Goal: Task Accomplishment & Management: Complete application form

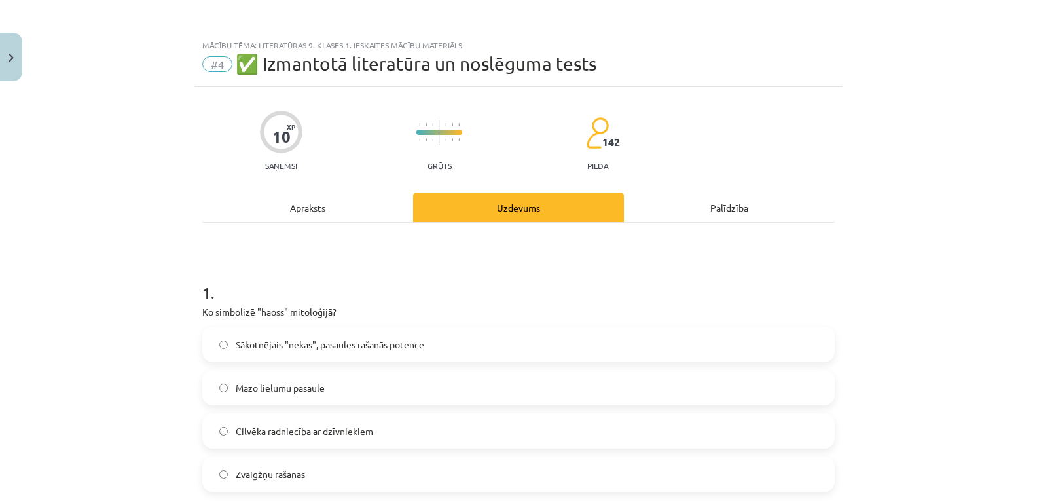
scroll to position [1276, 0]
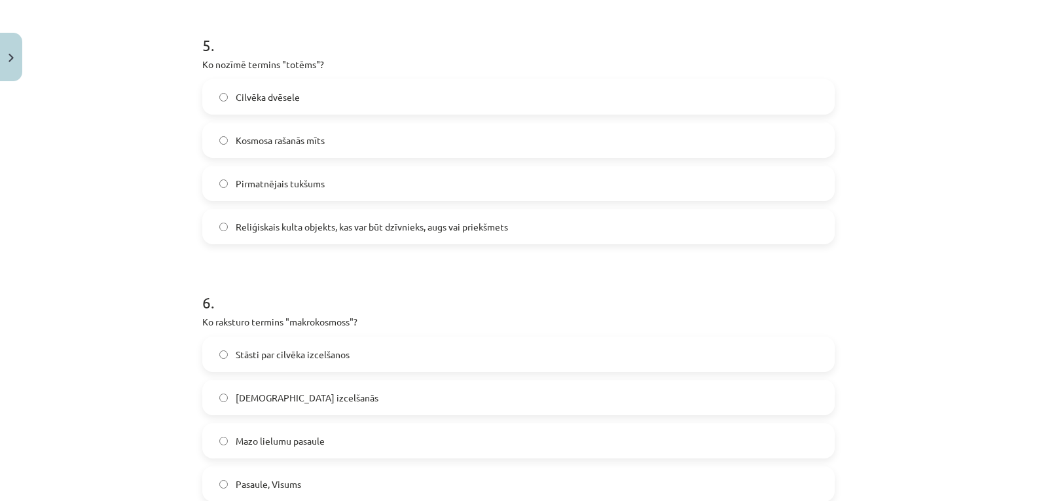
click at [118, 245] on div "Mācību tēma: Literatūras 9. klases 1. ieskaites mācību materiāls #4 ✅ Izmantotā…" at bounding box center [518, 250] width 1037 height 501
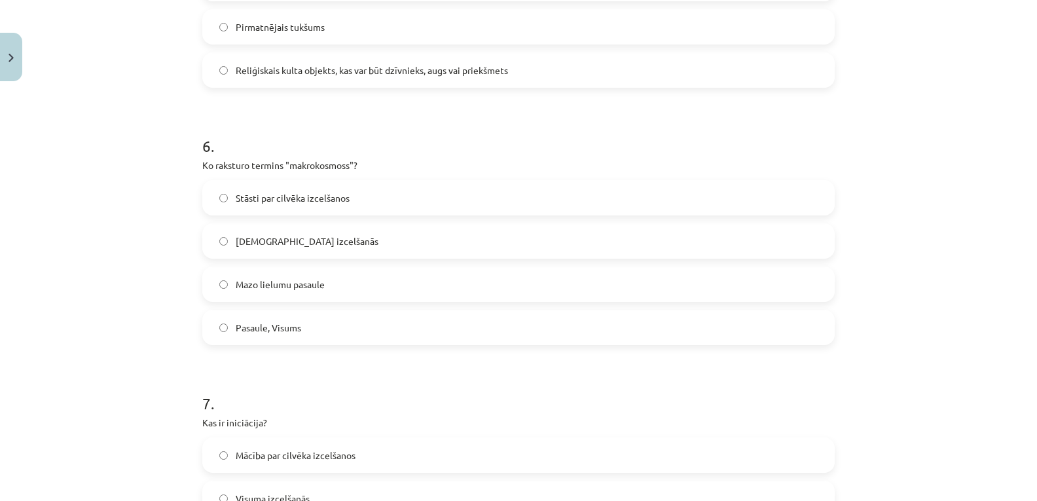
scroll to position [1473, 0]
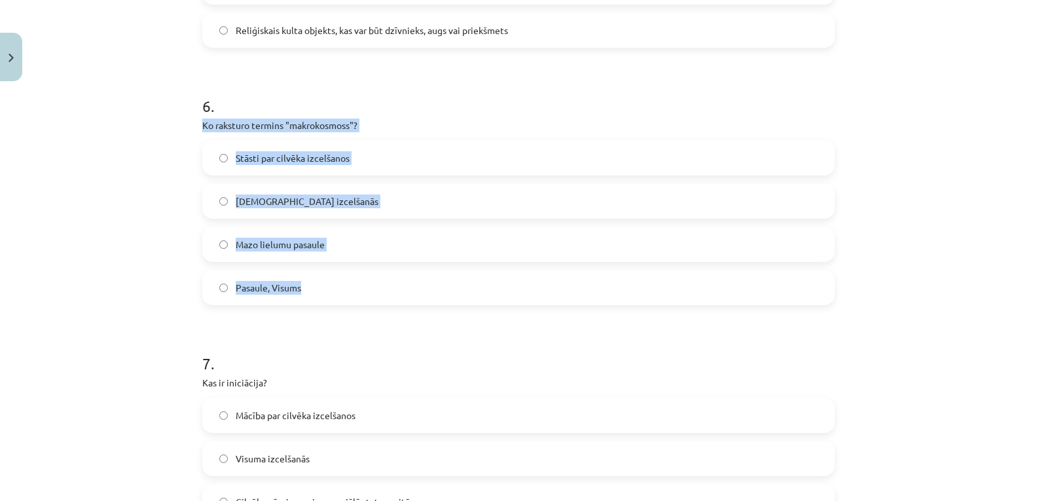
drag, startPoint x: 198, startPoint y: 118, endPoint x: 317, endPoint y: 283, distance: 204.4
click at [317, 283] on div "6 . Ko raksturo termins "makrokosmoss"? Stāsti par cilvēka izcelšanos Dievu izc…" at bounding box center [518, 189] width 632 height 231
copy div "Ko raksturo termins "makrokosmoss"? Stāsti par cilvēka izcelšanos Dievu izcelša…"
click at [152, 221] on div "Mācību tēma: Literatūras 9. klases 1. ieskaites mācību materiāls #4 ✅ Izmantotā…" at bounding box center [518, 250] width 1037 height 501
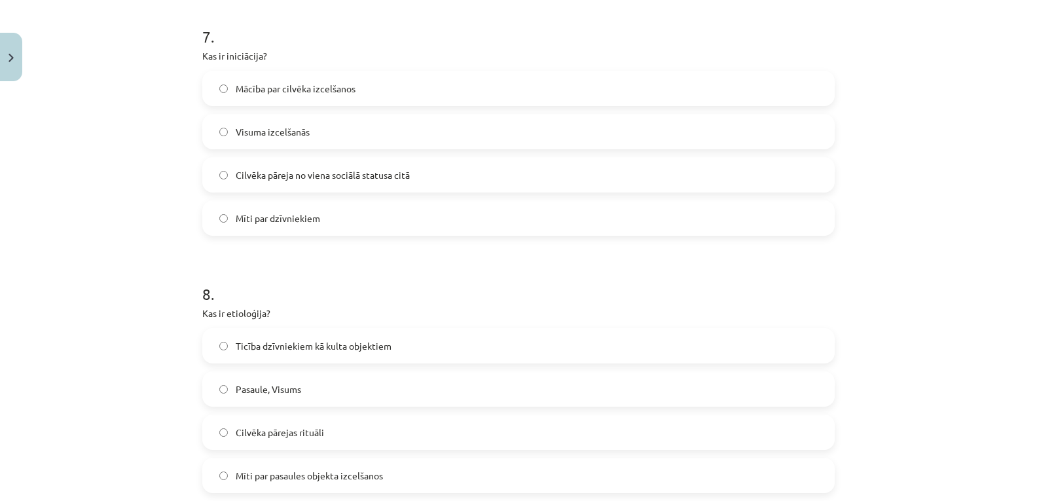
scroll to position [1800, 0]
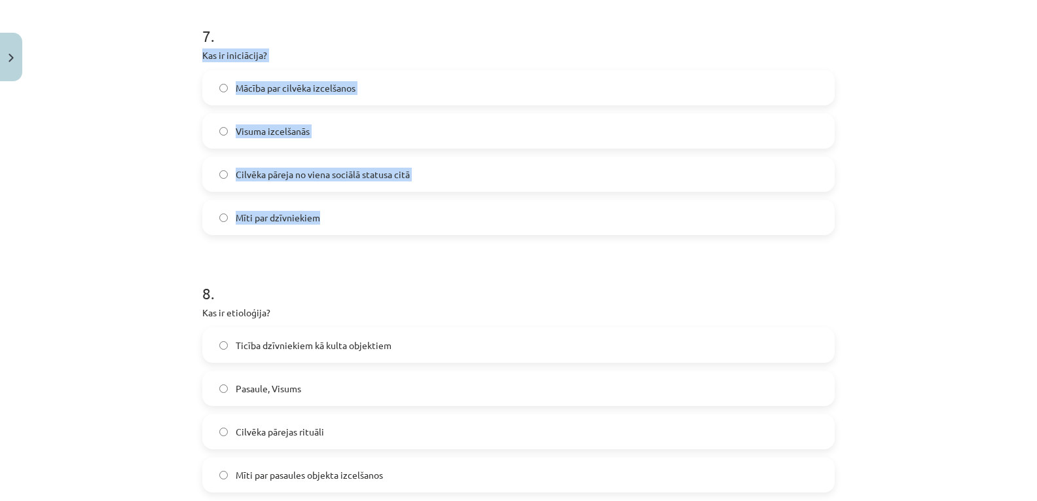
drag, startPoint x: 198, startPoint y: 50, endPoint x: 338, endPoint y: 199, distance: 204.7
click at [338, 199] on div "7 . Kas ir iniciācija? Mācība par cilvēka izcelšanos Visuma izcelšanās Cilvēka …" at bounding box center [518, 119] width 632 height 231
copy div "Kas ir iniciācija? Mācība par cilvēka izcelšanos Visuma izcelšanās Cilvēka pāre…"
click at [139, 219] on div "Mācību tēma: Literatūras 9. klases 1. ieskaites mācību materiāls #4 ✅ Izmantotā…" at bounding box center [518, 250] width 1037 height 501
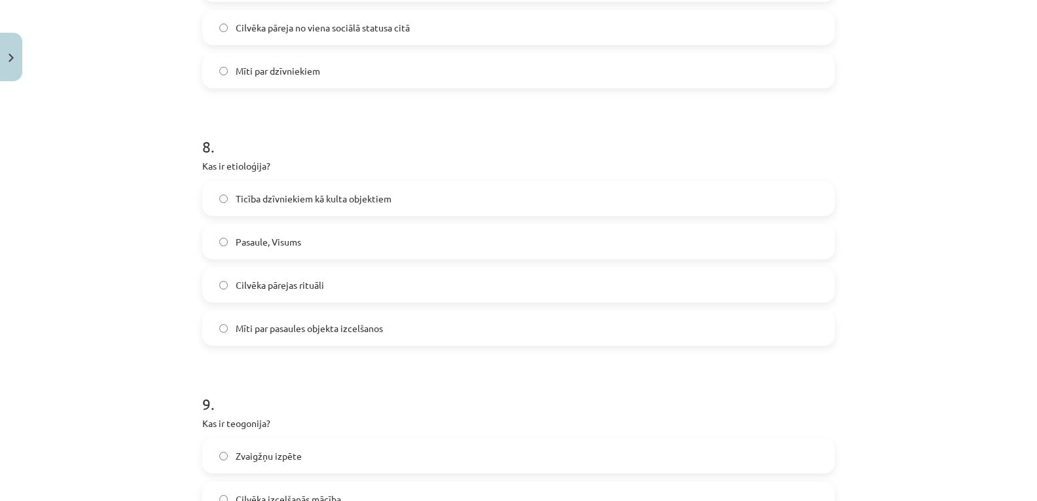
scroll to position [1996, 0]
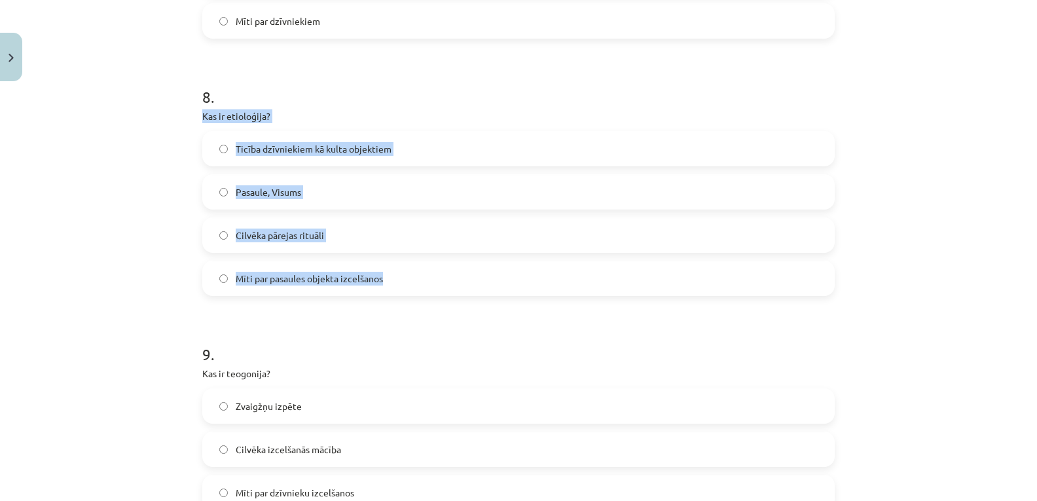
drag, startPoint x: 198, startPoint y: 115, endPoint x: 385, endPoint y: 285, distance: 253.0
click at [385, 285] on div "8 . Kas ir etioloģija? Ticība dzīvniekiem kā kulta objektiem Pasaule, Visums Ci…" at bounding box center [518, 180] width 632 height 231
copy div "Kas ir etioloģija? Ticība dzīvniekiem kā kulta objektiem Pasaule, Visums Cilvēk…"
click at [219, 283] on label "Mīti par pasaules objekta izcelšanos" at bounding box center [519, 278] width 630 height 33
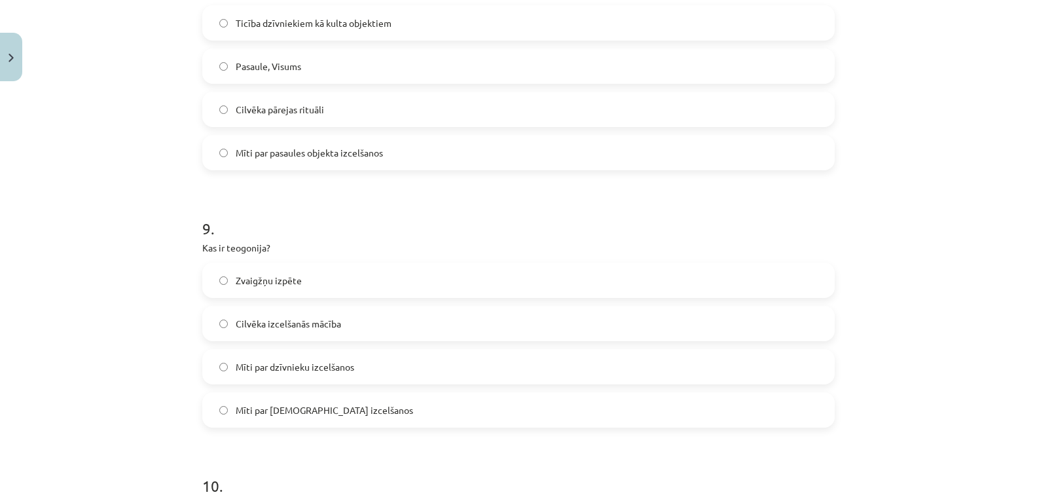
scroll to position [2192, 0]
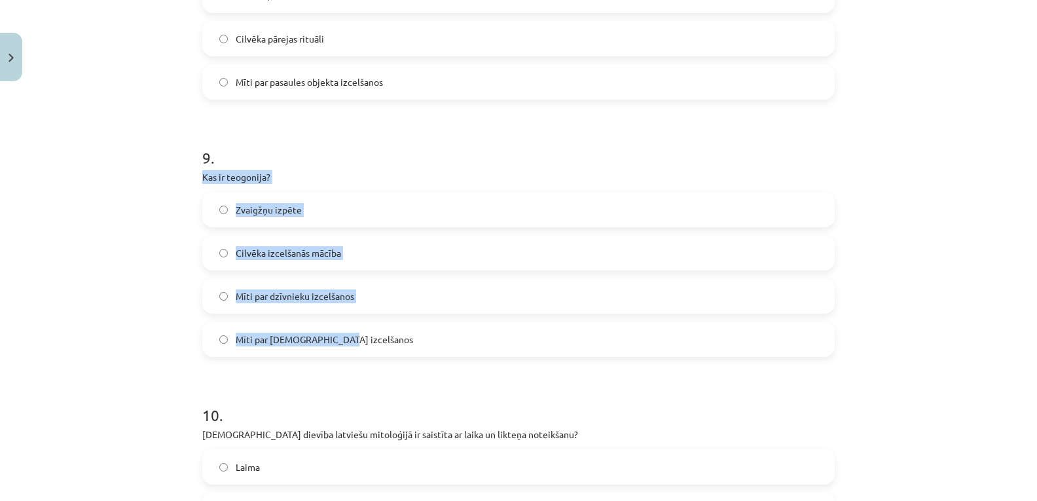
drag, startPoint x: 198, startPoint y: 174, endPoint x: 358, endPoint y: 347, distance: 235.3
click at [358, 347] on div "9 . Kas ir teogonija? Zvaigžņu izpēte Cilvēka izcelšanās mācība Mīti par dzīvni…" at bounding box center [518, 241] width 632 height 231
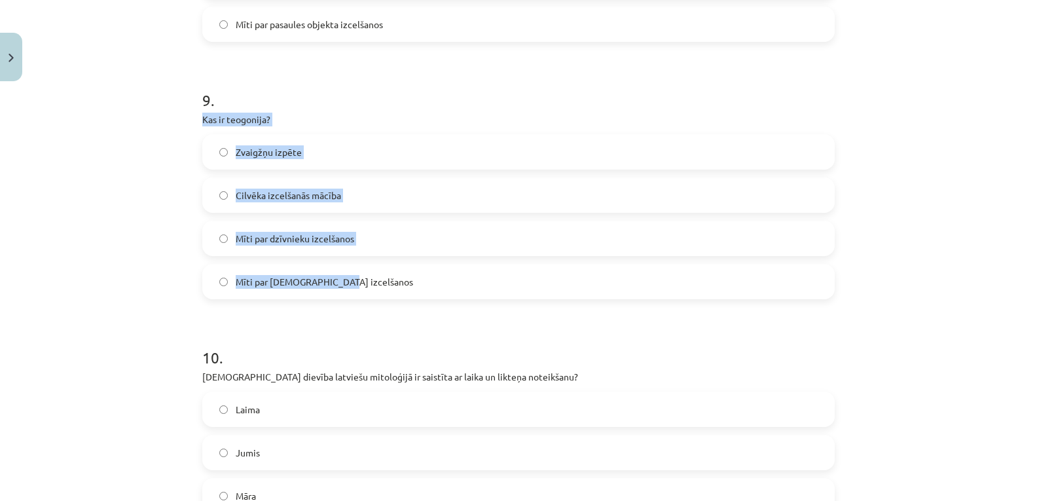
scroll to position [2323, 0]
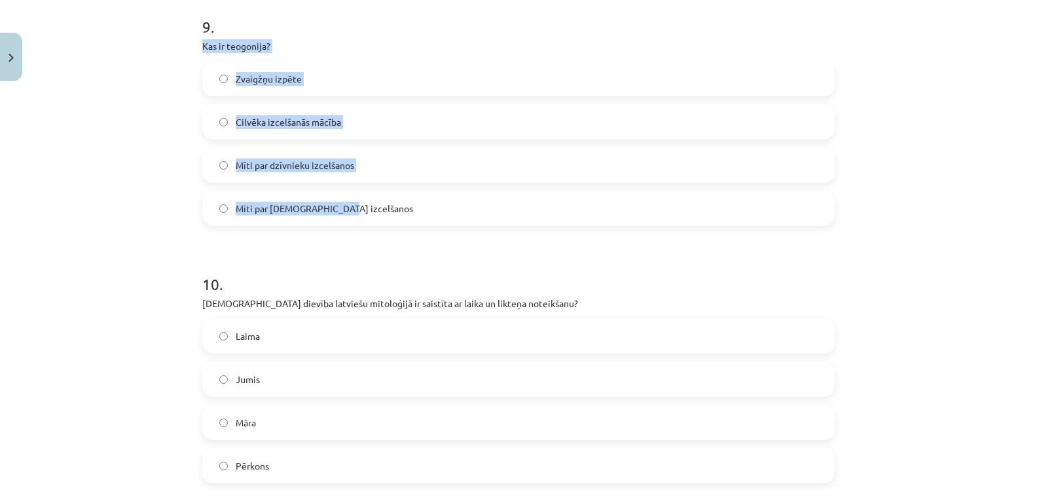
copy div "Kas ir teogonija? Zvaigžņu izpēte Cilvēka izcelšanās mācība Mīti par dzīvnieku …"
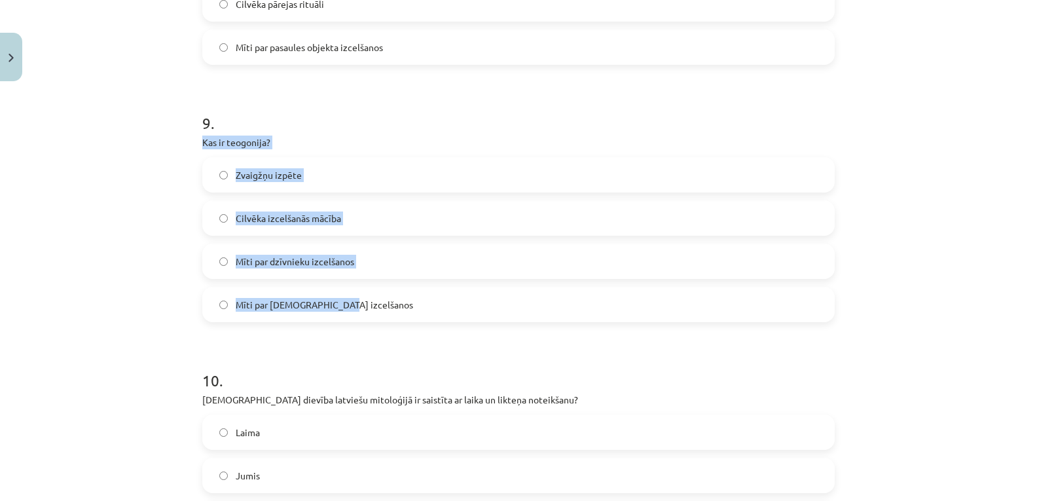
scroll to position [2258, 0]
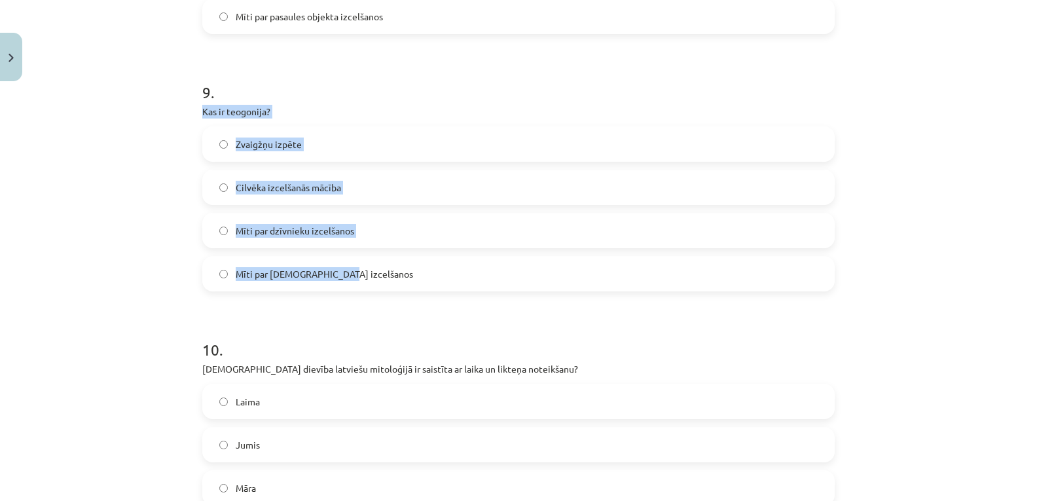
click at [224, 272] on label "Mīti par dievu izcelšanos" at bounding box center [519, 273] width 630 height 33
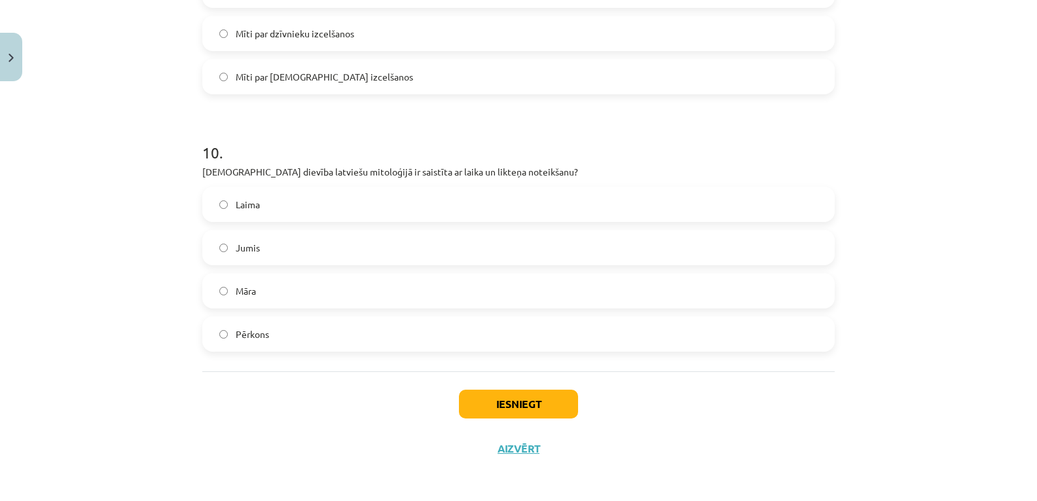
scroll to position [2458, 0]
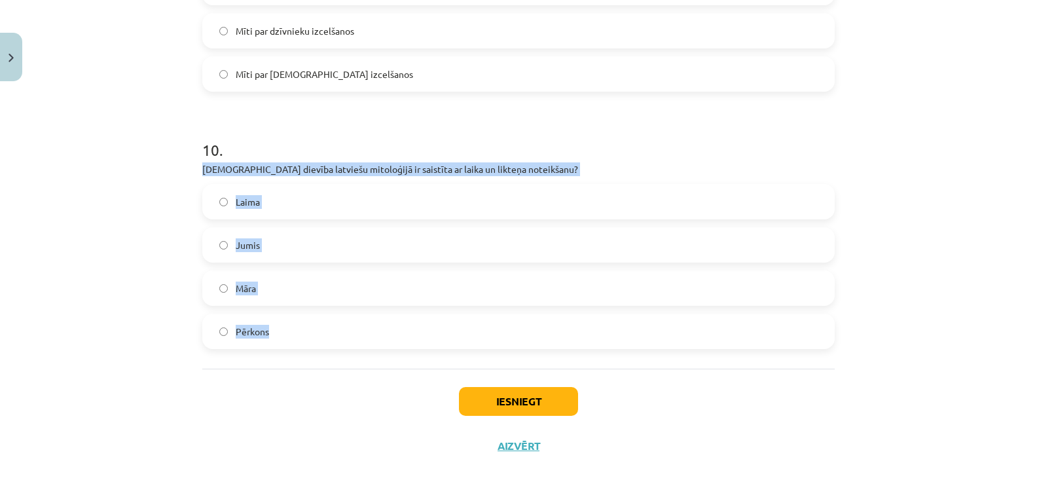
drag, startPoint x: 195, startPoint y: 166, endPoint x: 340, endPoint y: 329, distance: 217.9
copy div "Kura dievība latviešu mitoloģijā ir saistīta ar laika un likteņa noteikšanu? La…"
click at [542, 403] on button "Iesniegt" at bounding box center [518, 401] width 119 height 29
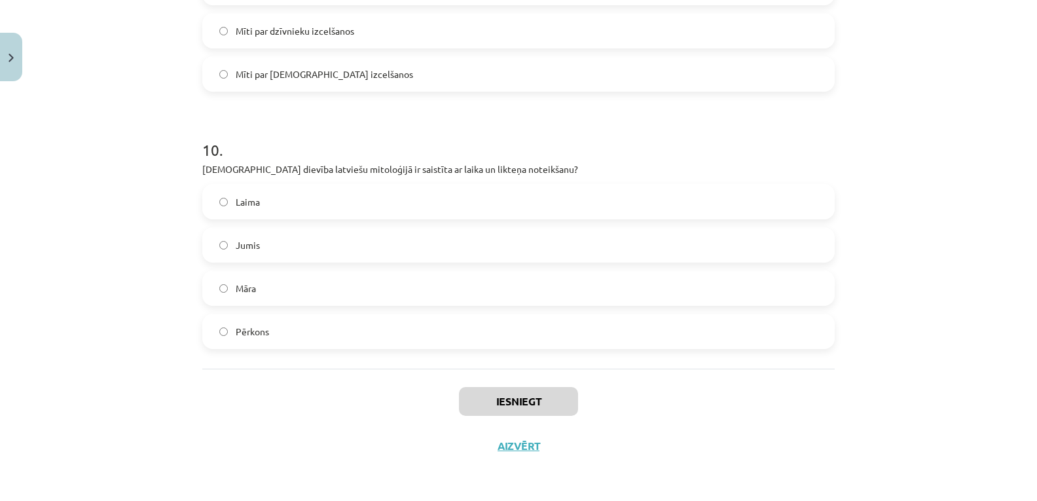
click at [345, 418] on div "Iesniegt Aizvērt" at bounding box center [518, 414] width 632 height 92
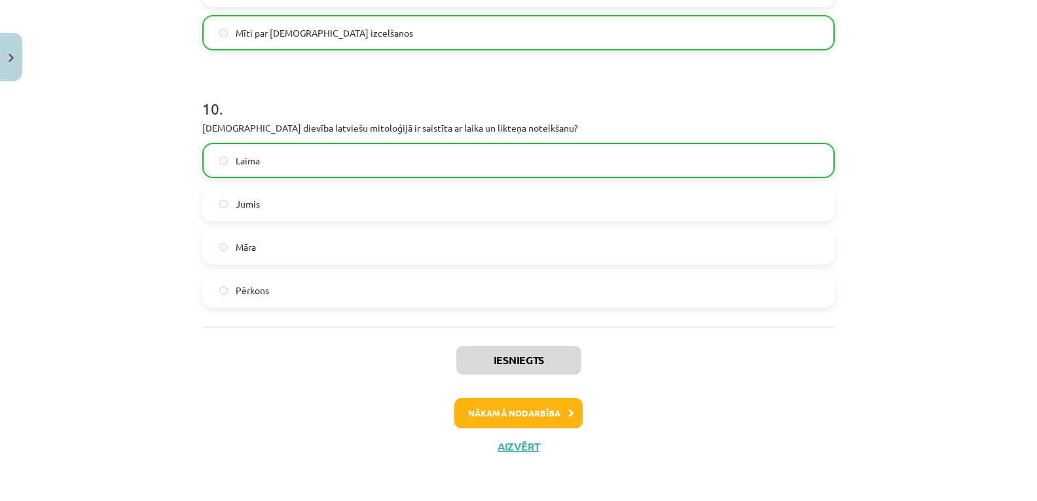
scroll to position [2499, 0]
click at [475, 418] on button "Nākamā nodarbība" at bounding box center [518, 412] width 128 height 30
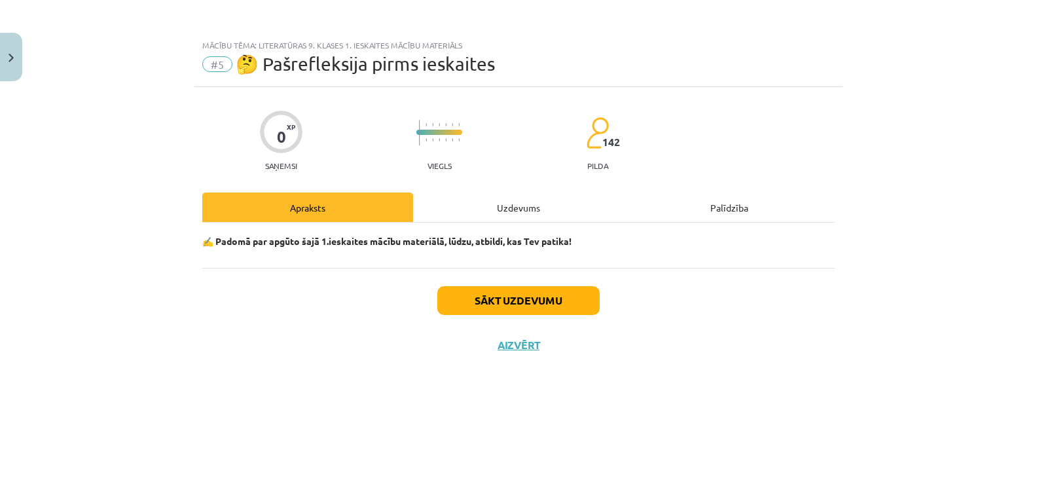
scroll to position [0, 0]
click at [541, 306] on button "Sākt uzdevumu" at bounding box center [518, 300] width 162 height 29
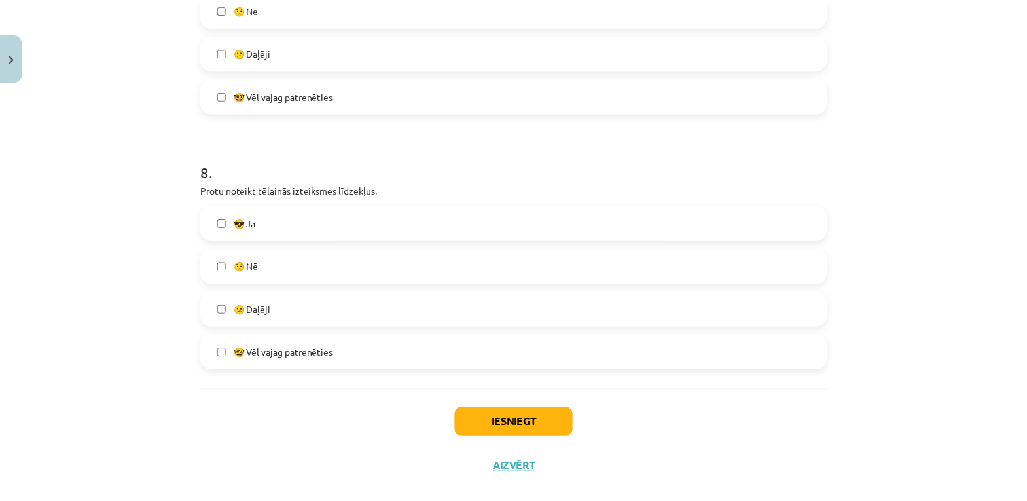
scroll to position [1943, 0]
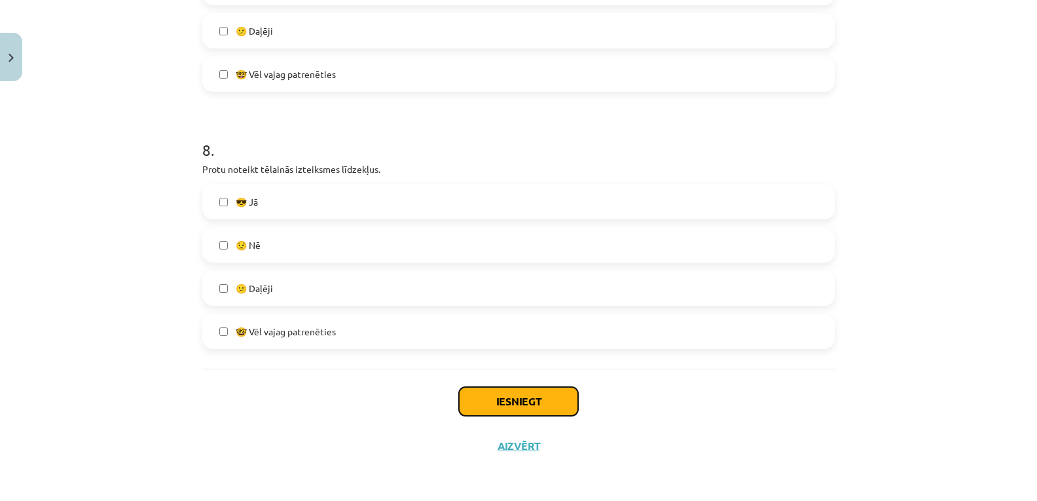
click at [526, 410] on button "Iesniegt" at bounding box center [518, 401] width 119 height 29
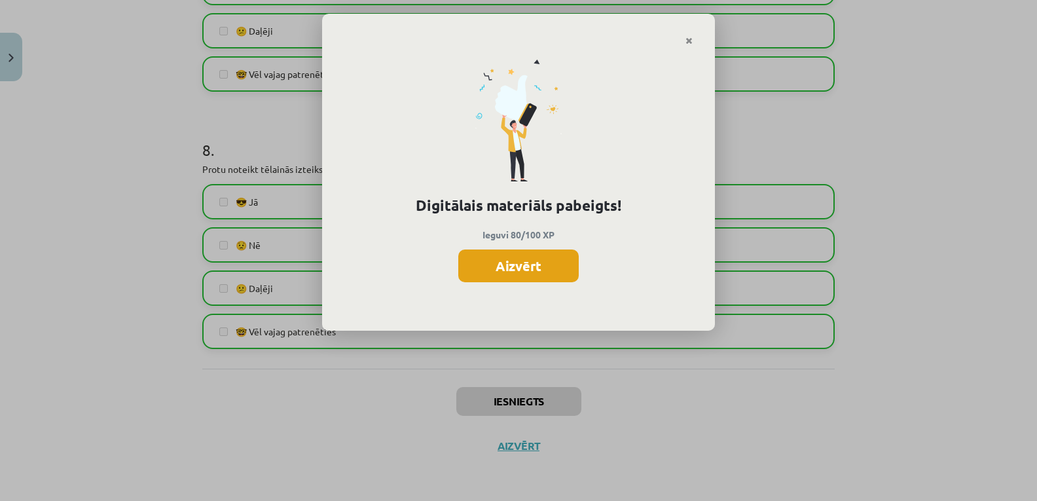
click at [498, 268] on button "Aizvērt" at bounding box center [518, 265] width 120 height 33
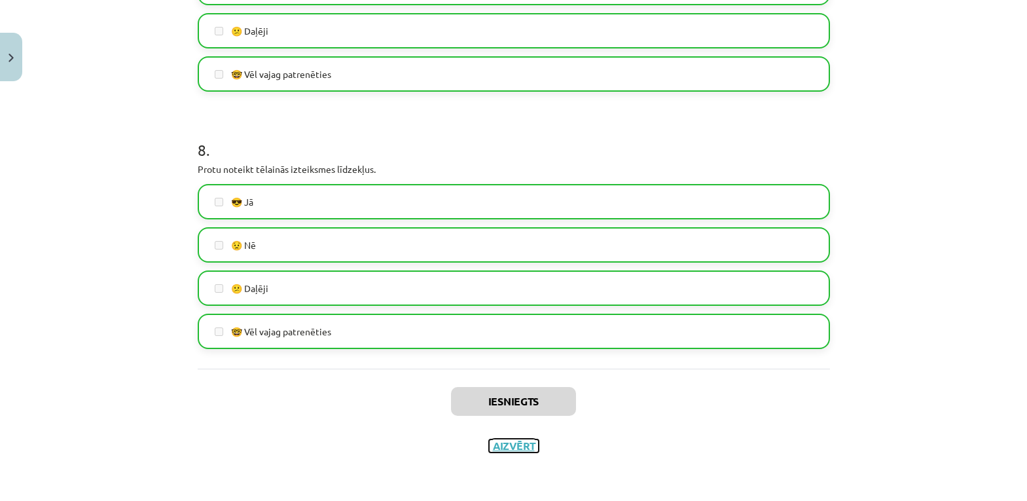
click at [501, 444] on button "Aizvērt" at bounding box center [514, 445] width 50 height 13
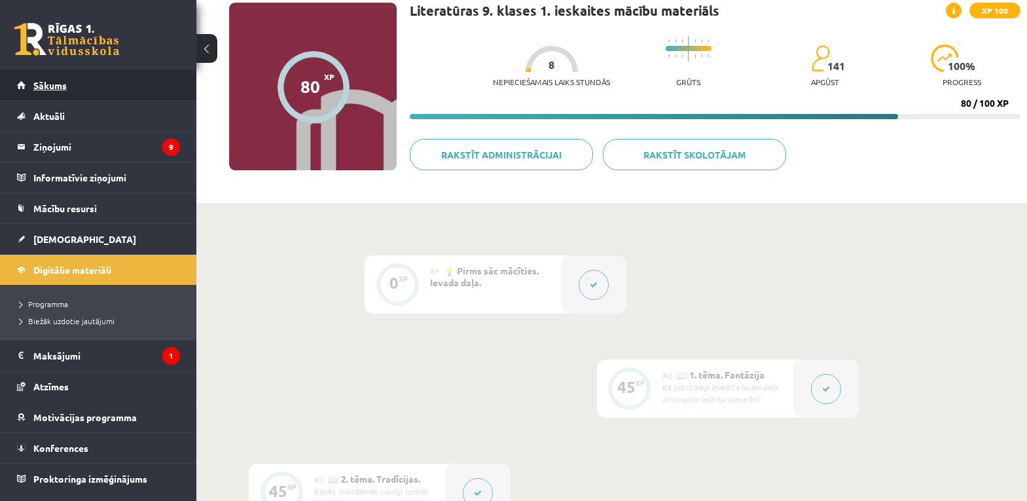
click at [56, 81] on span "Sākums" at bounding box center [49, 85] width 33 height 12
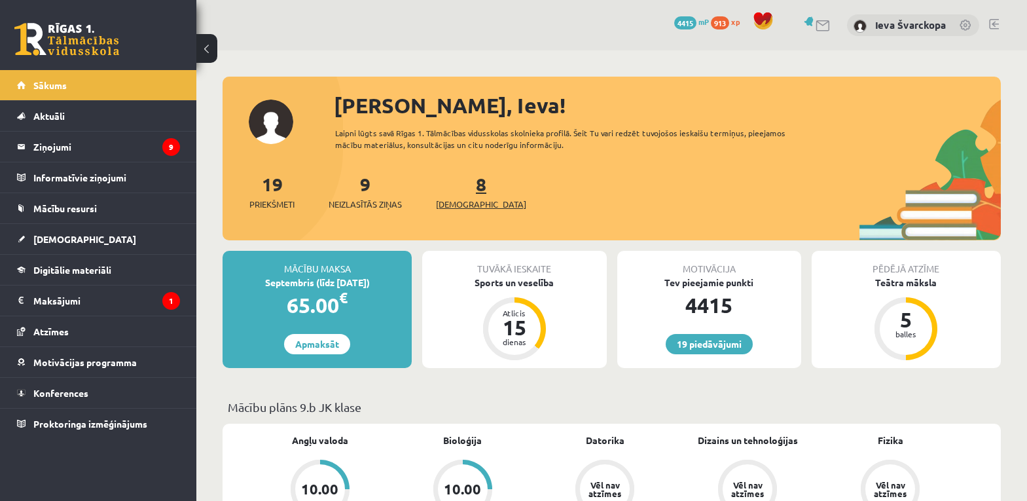
click at [457, 207] on span "[DEMOGRAPHIC_DATA]" at bounding box center [481, 204] width 90 height 13
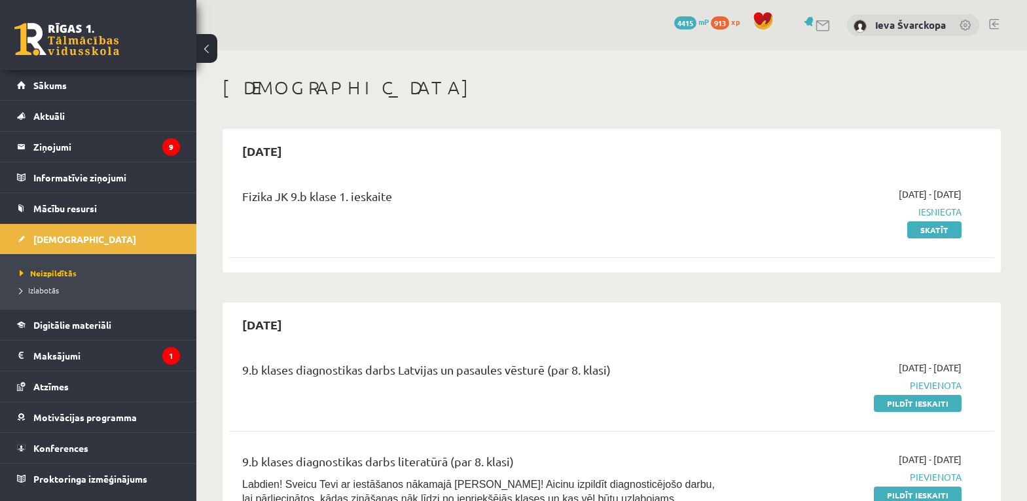
click at [994, 24] on link at bounding box center [994, 24] width 10 height 10
